Goal: Task Accomplishment & Management: Use online tool/utility

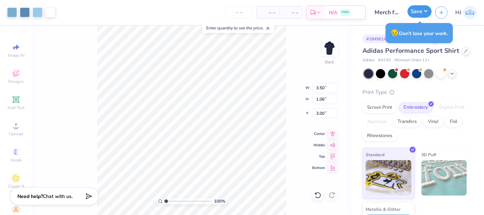
click at [426, 7] on button "Save" at bounding box center [419, 11] width 24 height 12
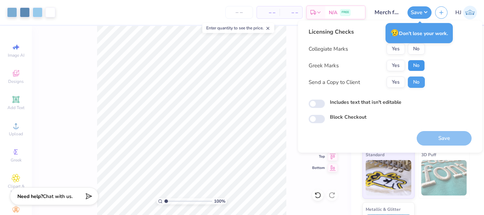
click at [421, 67] on button "No" at bounding box center [416, 65] width 17 height 11
click at [419, 47] on button "No" at bounding box center [416, 48] width 17 height 11
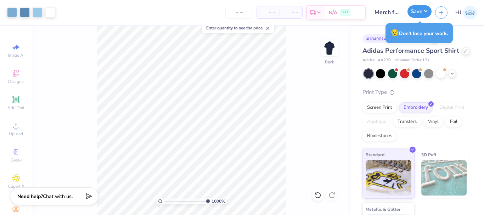
click at [430, 13] on button "Save" at bounding box center [419, 11] width 24 height 12
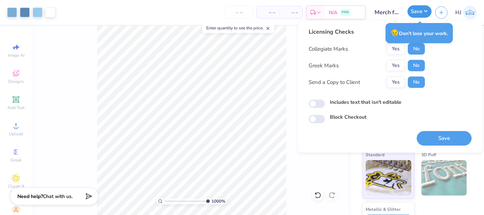
click at [430, 12] on button "Save" at bounding box center [419, 11] width 24 height 12
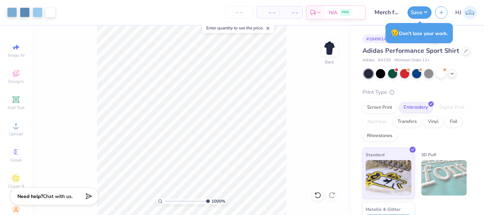
click at [459, 30] on div "# 184961A Revision 2 Adidas Performance Sport Shirt Adidas # A230 Minimum Order…" at bounding box center [417, 139] width 133 height 227
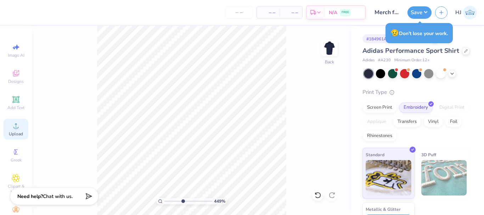
click at [15, 130] on div "Upload" at bounding box center [16, 129] width 25 height 21
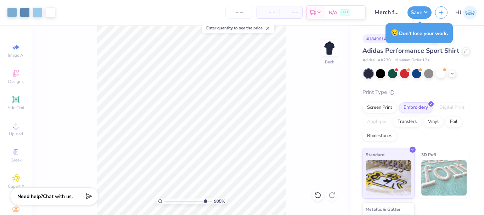
type input "9.04792147113708"
click at [323, 88] on input "2.41" at bounding box center [325, 88] width 26 height 10
type input "3.5"
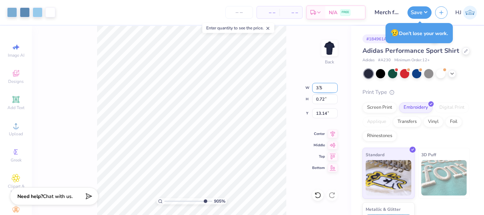
type input "9.04792147113708"
type input "3.50"
type input "1.05"
click at [326, 113] on input "12.98" at bounding box center [325, 113] width 26 height 10
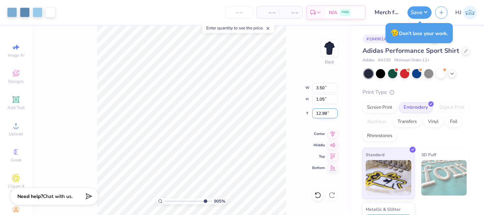
click at [326, 113] on input "12.98" at bounding box center [325, 113] width 26 height 10
type input "3"
type input "9.04792147113708"
type input "3.00"
click at [424, 10] on button "Save" at bounding box center [419, 11] width 24 height 12
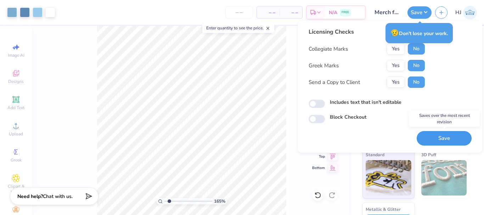
click at [444, 137] on button "Save" at bounding box center [444, 138] width 55 height 15
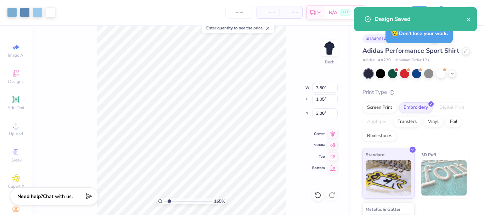
click at [470, 19] on icon "close" at bounding box center [468, 20] width 5 height 6
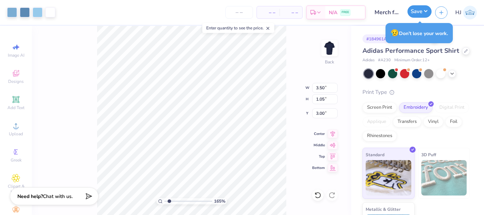
click at [429, 12] on button "Save" at bounding box center [419, 11] width 24 height 12
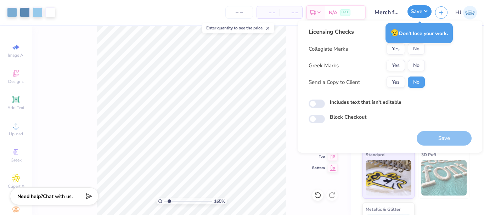
type input "1.65150086983698"
click at [428, 13] on button "Save" at bounding box center [419, 11] width 24 height 12
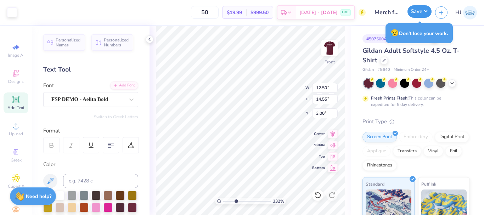
click at [431, 12] on button "Save" at bounding box center [419, 11] width 24 height 12
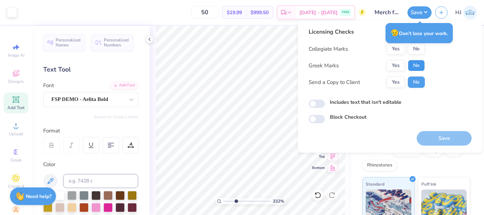
click at [412, 63] on button "No" at bounding box center [416, 65] width 17 height 11
click at [398, 51] on button "Yes" at bounding box center [395, 48] width 18 height 11
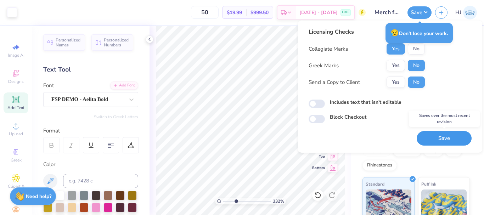
click at [440, 137] on button "Save" at bounding box center [444, 138] width 55 height 15
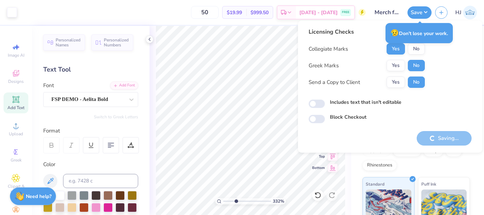
type input "3.32211092047231"
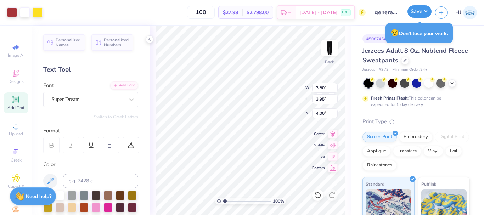
click at [419, 13] on button "Save" at bounding box center [419, 11] width 24 height 12
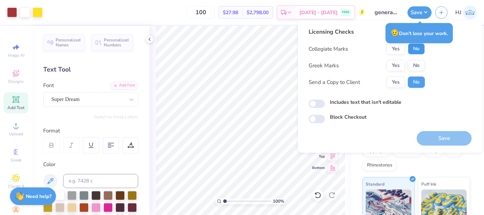
click at [418, 48] on button "No" at bounding box center [416, 48] width 17 height 11
click at [417, 68] on button "No" at bounding box center [416, 65] width 17 height 11
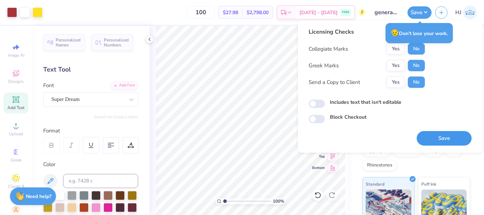
click at [436, 136] on button "Save" at bounding box center [444, 138] width 55 height 15
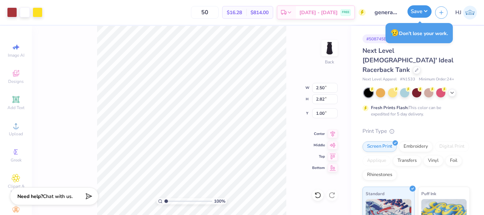
click at [427, 12] on button "Save" at bounding box center [419, 11] width 24 height 12
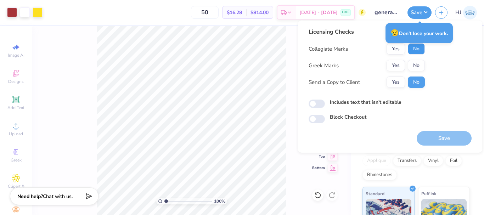
click at [423, 49] on button "No" at bounding box center [416, 48] width 17 height 11
click at [416, 63] on button "No" at bounding box center [416, 65] width 17 height 11
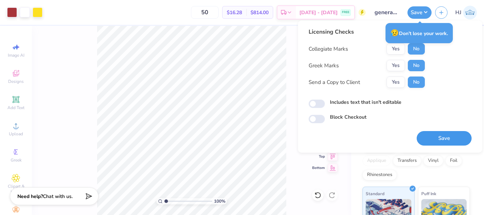
click at [439, 141] on button "Save" at bounding box center [444, 138] width 55 height 15
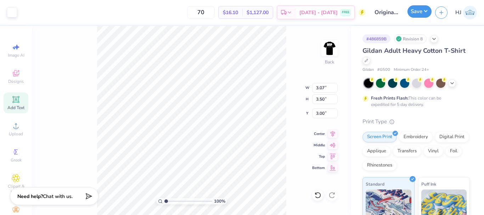
click at [425, 12] on button "Save" at bounding box center [419, 11] width 24 height 12
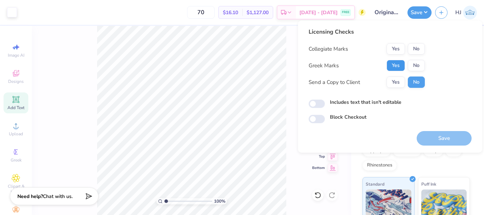
click at [393, 68] on button "Yes" at bounding box center [395, 65] width 18 height 11
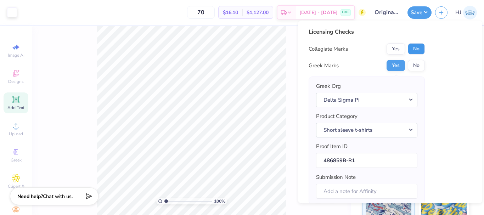
click at [414, 49] on button "No" at bounding box center [416, 48] width 17 height 11
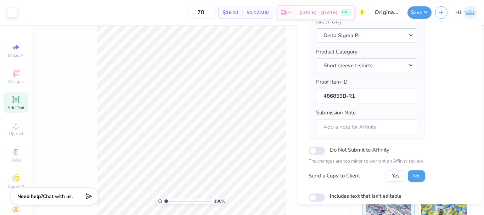
scroll to position [71, 0]
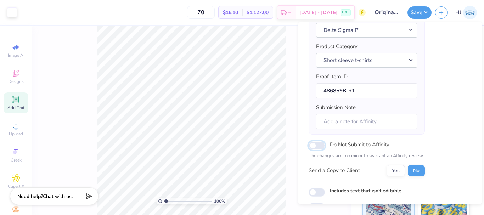
click at [321, 145] on input "Do Not Submit to Affinity" at bounding box center [317, 145] width 16 height 9
checkbox input "true"
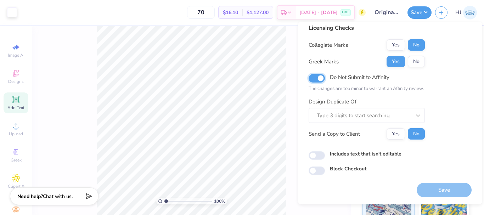
scroll to position [0, 0]
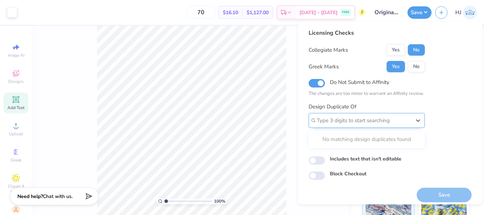
click at [349, 118] on div at bounding box center [364, 121] width 94 height 10
click at [373, 103] on div "Design Duplicate Of Use Up and Down to choose options, press Enter to select th…" at bounding box center [367, 116] width 116 height 26
click at [351, 121] on div at bounding box center [364, 121] width 94 height 10
paste input "486859B"
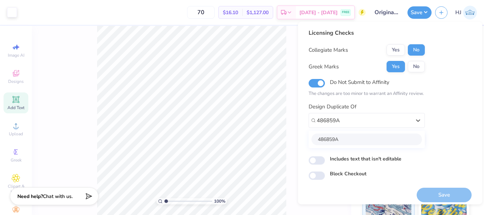
click at [342, 137] on div "486859A" at bounding box center [366, 140] width 111 height 12
type input "486859A"
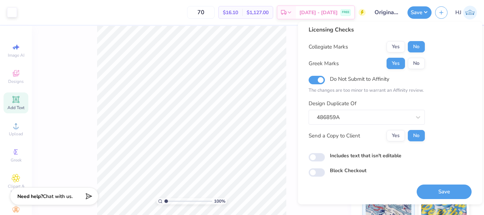
scroll to position [5, 0]
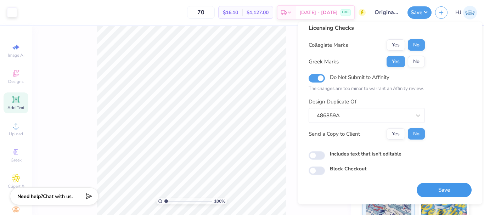
click at [440, 196] on button "Save" at bounding box center [444, 190] width 55 height 15
